Goal: Information Seeking & Learning: Learn about a topic

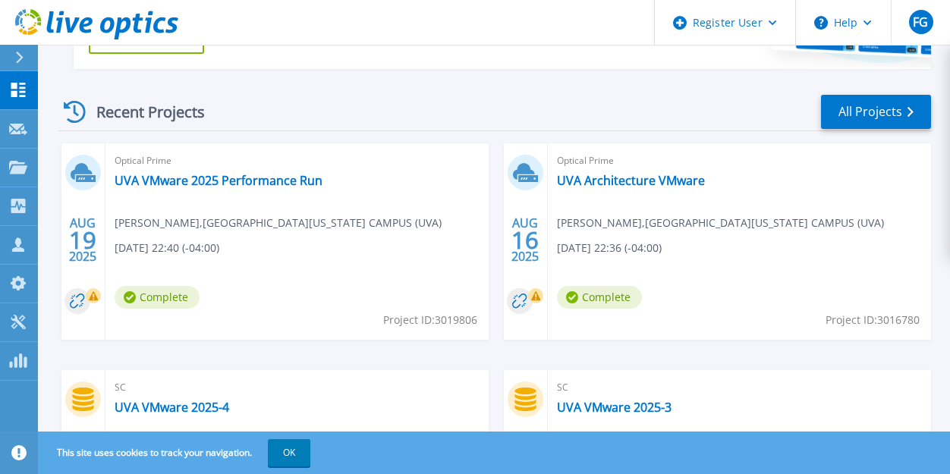
scroll to position [442, 0]
click at [268, 177] on link "UVA VMware 2025 Performance Run" at bounding box center [219, 179] width 208 height 15
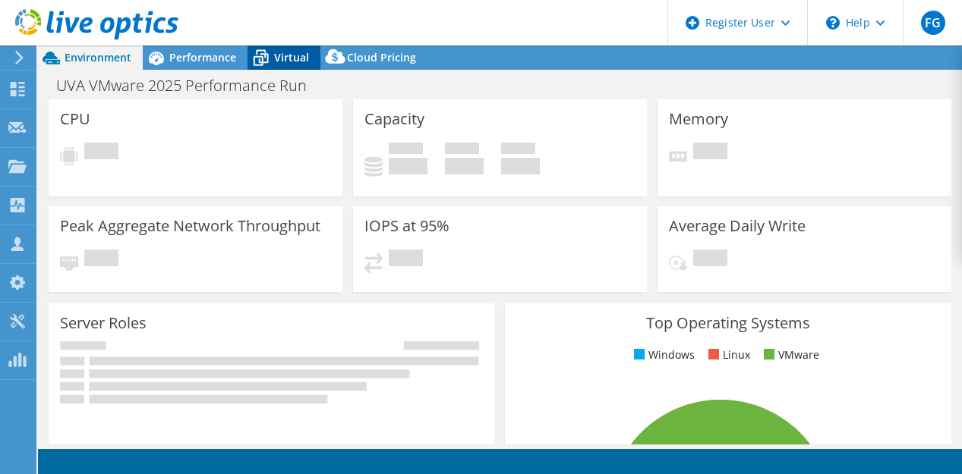
select select "USEast"
select select "USD"
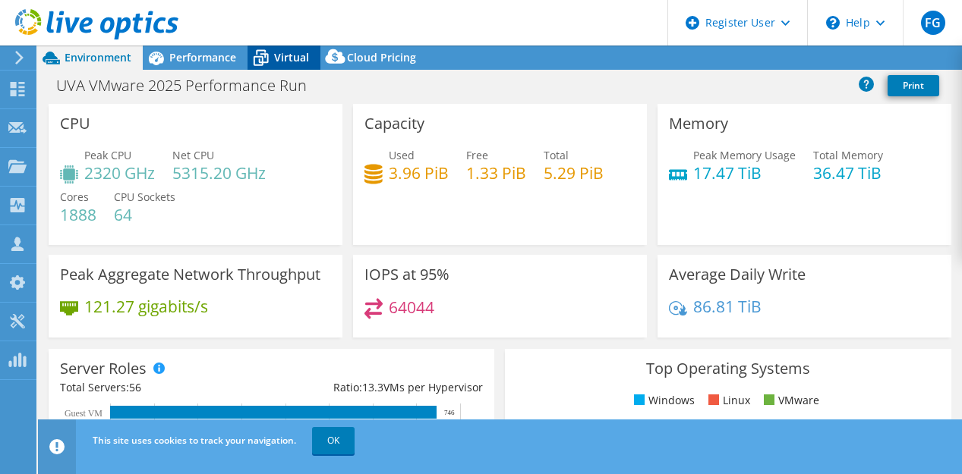
click at [272, 58] on icon at bounding box center [260, 58] width 27 height 27
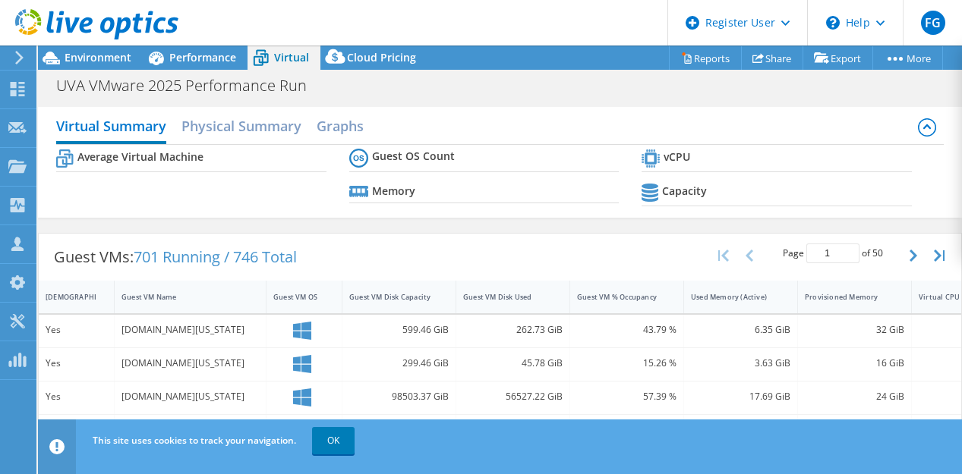
click at [918, 122] on icon at bounding box center [927, 127] width 18 height 18
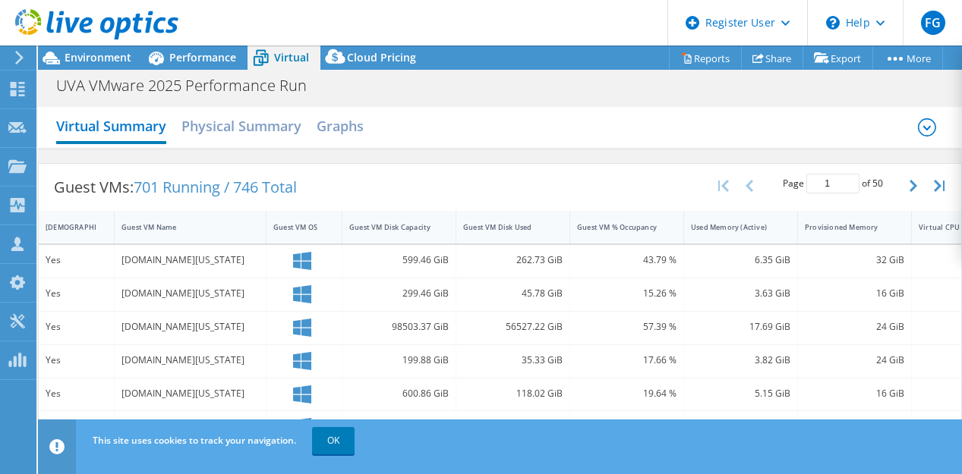
click at [918, 122] on icon at bounding box center [927, 127] width 18 height 18
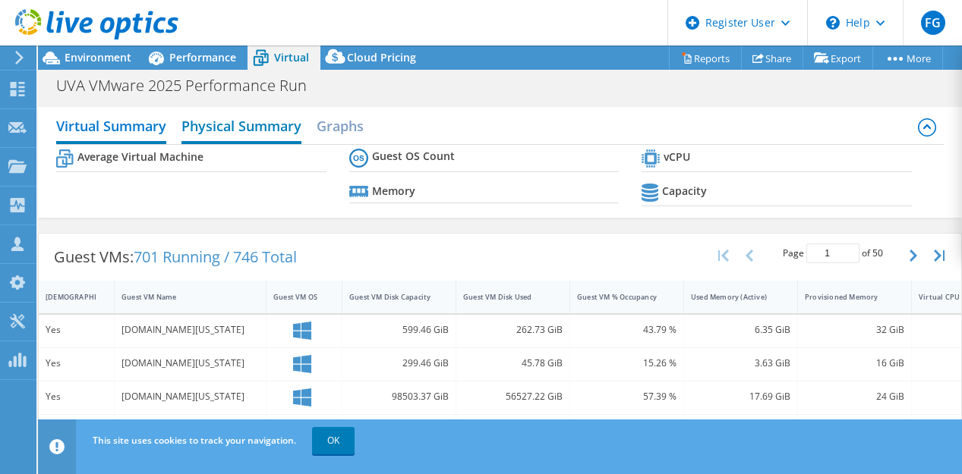
click at [259, 129] on h2 "Physical Summary" at bounding box center [241, 127] width 120 height 33
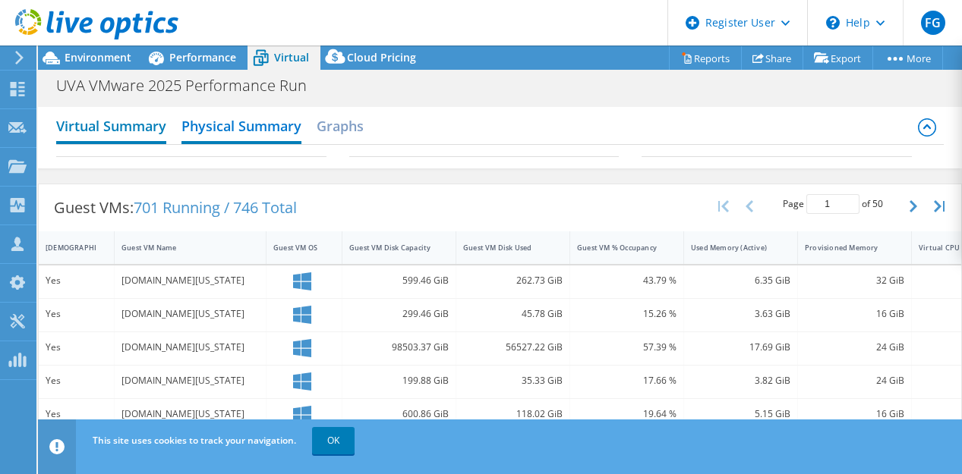
click at [138, 134] on h2 "Virtual Summary" at bounding box center [111, 127] width 110 height 33
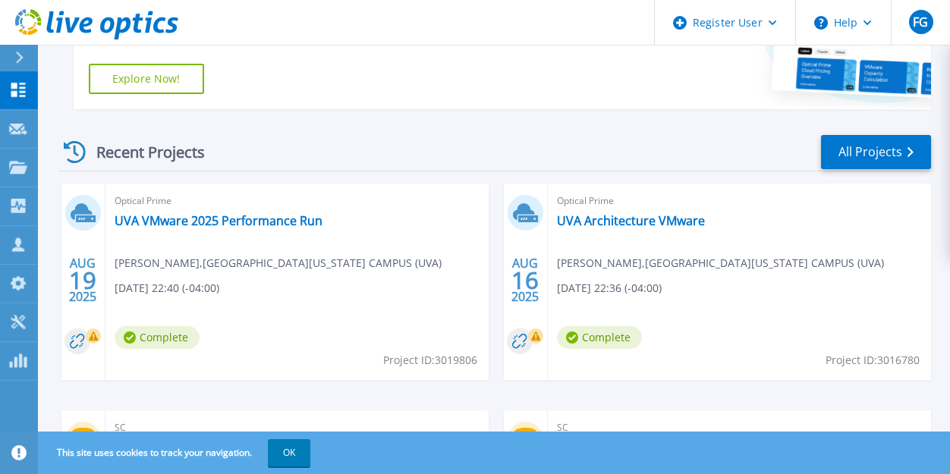
scroll to position [400, 0]
click at [857, 137] on link "All Projects" at bounding box center [876, 153] width 110 height 34
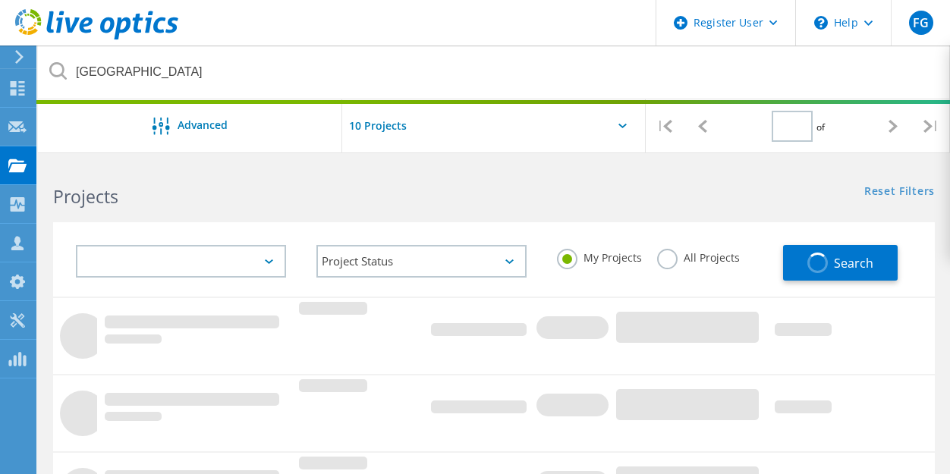
type input "1"
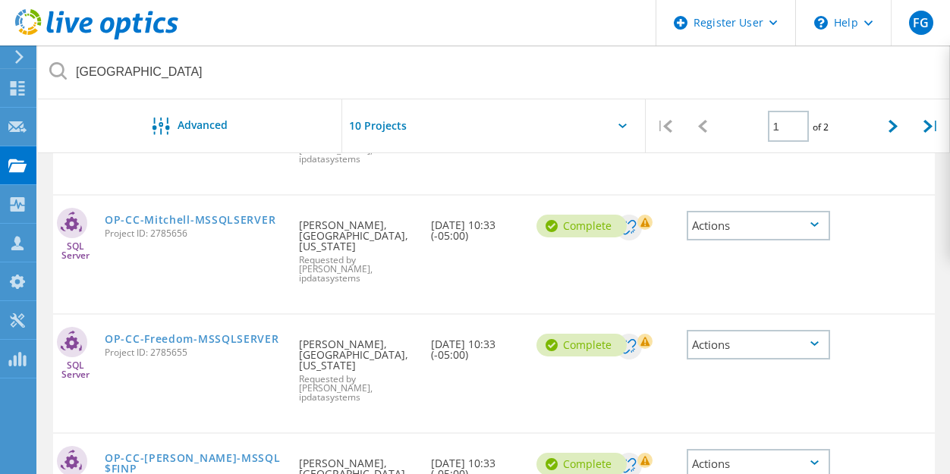
scroll to position [1019, 0]
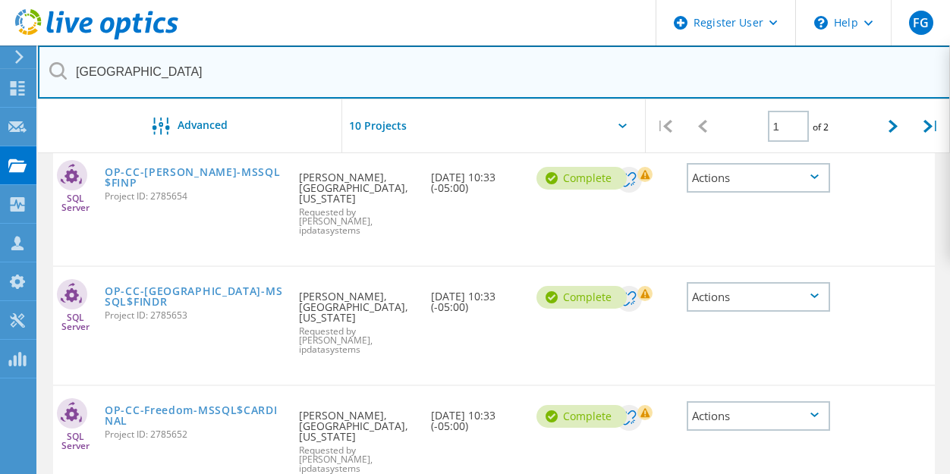
click at [575, 73] on input "Chesterfield County" at bounding box center [494, 72] width 913 height 53
type input "C"
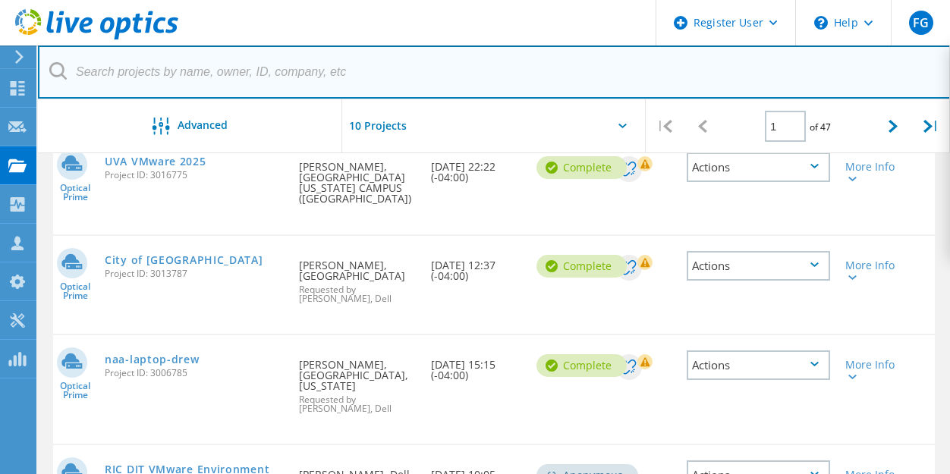
scroll to position [886, 0]
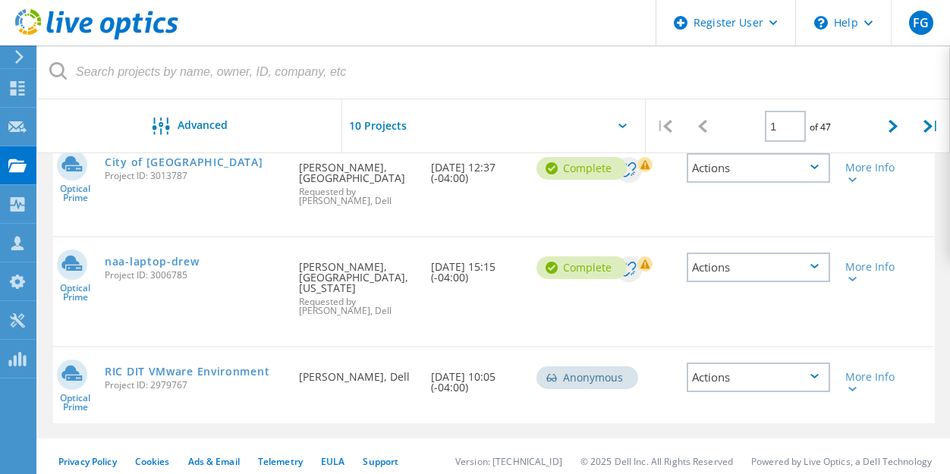
click at [216, 354] on div "RIC DIT VMware Environment Project ID: 2979767" at bounding box center [194, 377] width 194 height 58
click at [216, 367] on link "RIC DIT VMware Environment" at bounding box center [187, 372] width 165 height 11
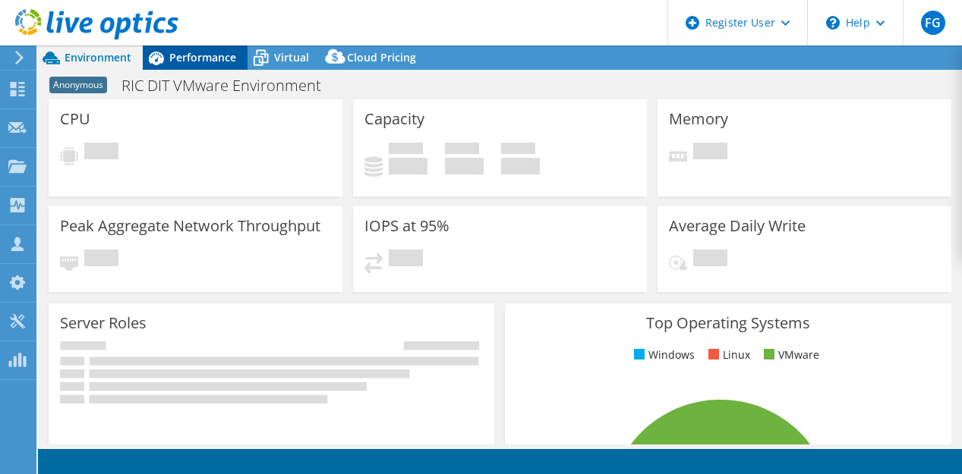
select select "USD"
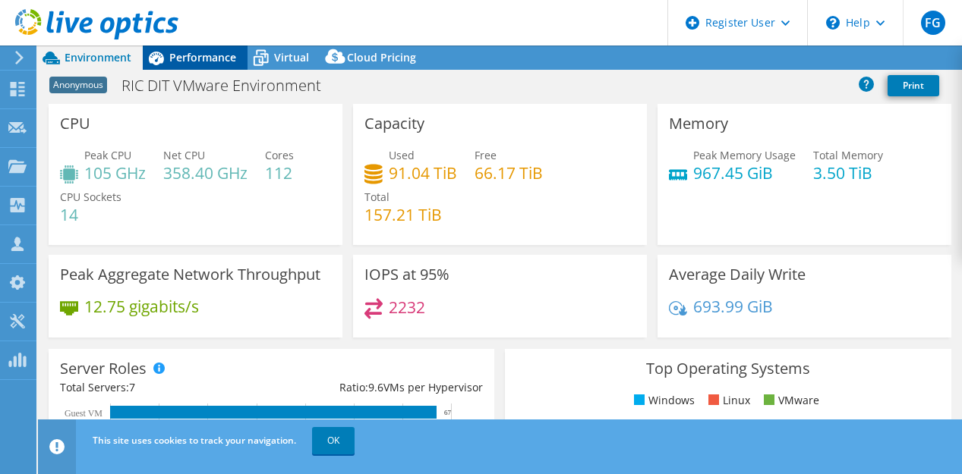
click at [198, 52] on span "Performance" at bounding box center [202, 57] width 67 height 14
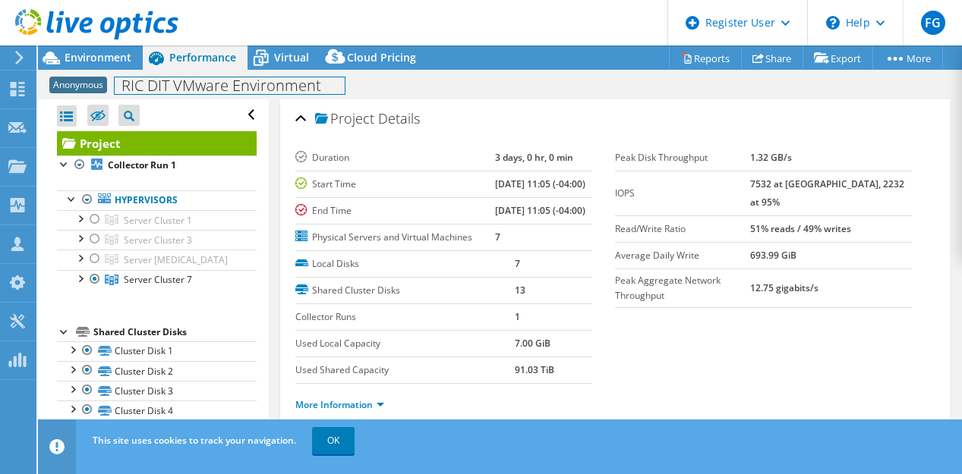
click at [318, 71] on div "Anonymous RIC DIT VMware Environment Print" at bounding box center [500, 85] width 924 height 28
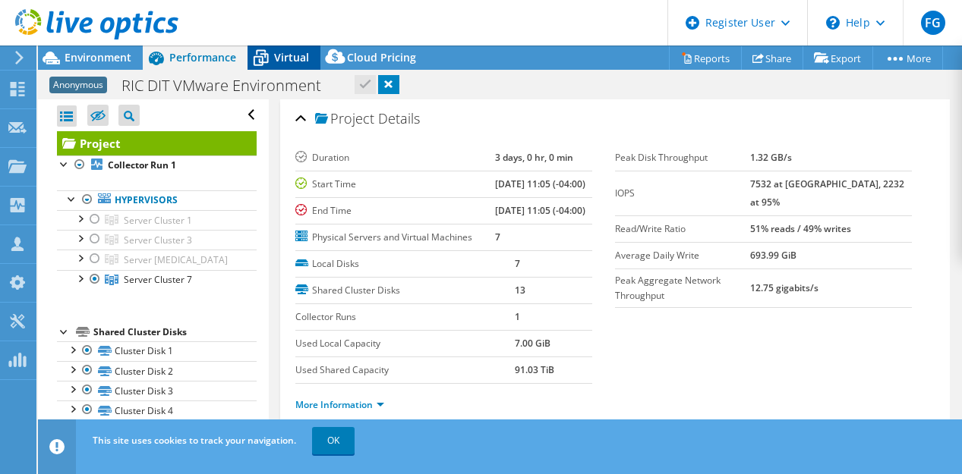
click at [284, 54] on span "Virtual" at bounding box center [291, 57] width 35 height 14
